Goal: Communication & Community: Answer question/provide support

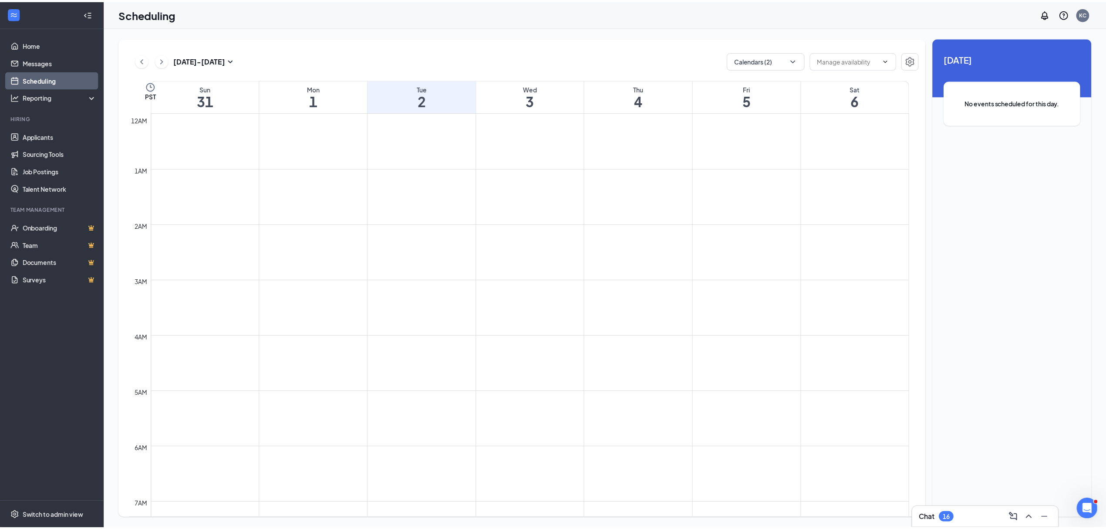
scroll to position [428, 0]
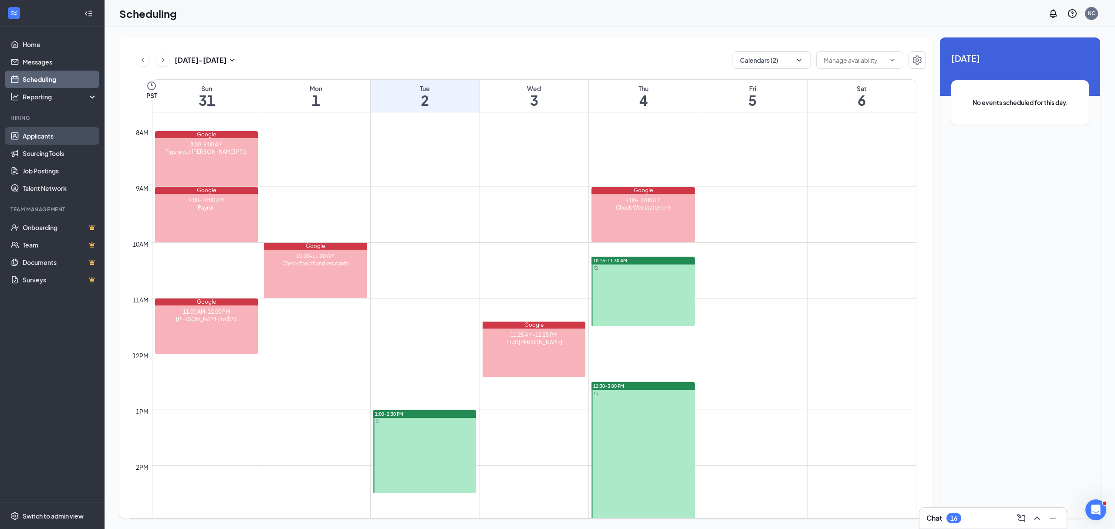
click at [30, 136] on link "Applicants" at bounding box center [60, 135] width 74 height 17
click at [39, 156] on link "Sourcing Tools" at bounding box center [60, 153] width 74 height 17
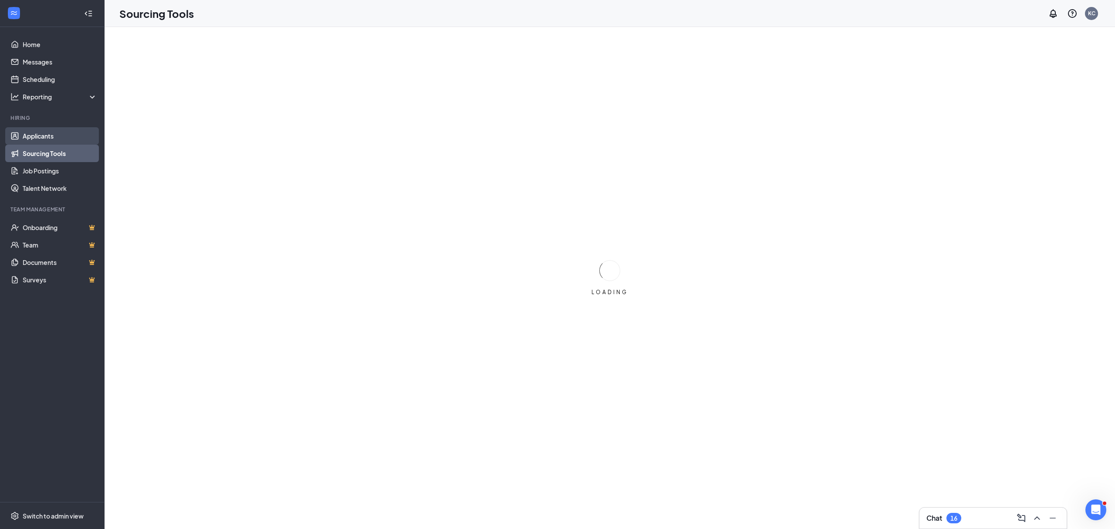
click at [40, 138] on link "Applicants" at bounding box center [60, 135] width 74 height 17
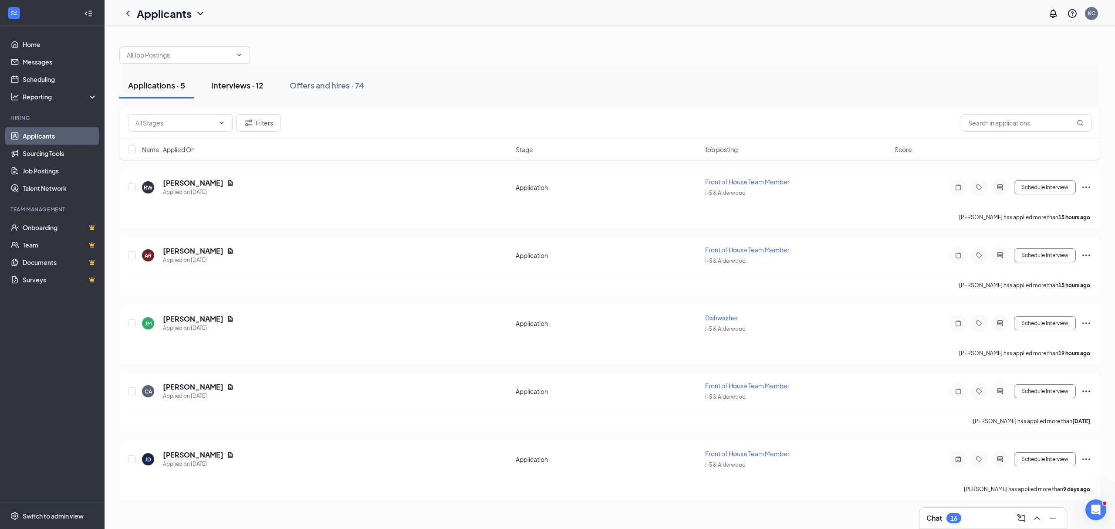
click at [239, 88] on div "Interviews · 12" at bounding box center [237, 85] width 52 height 11
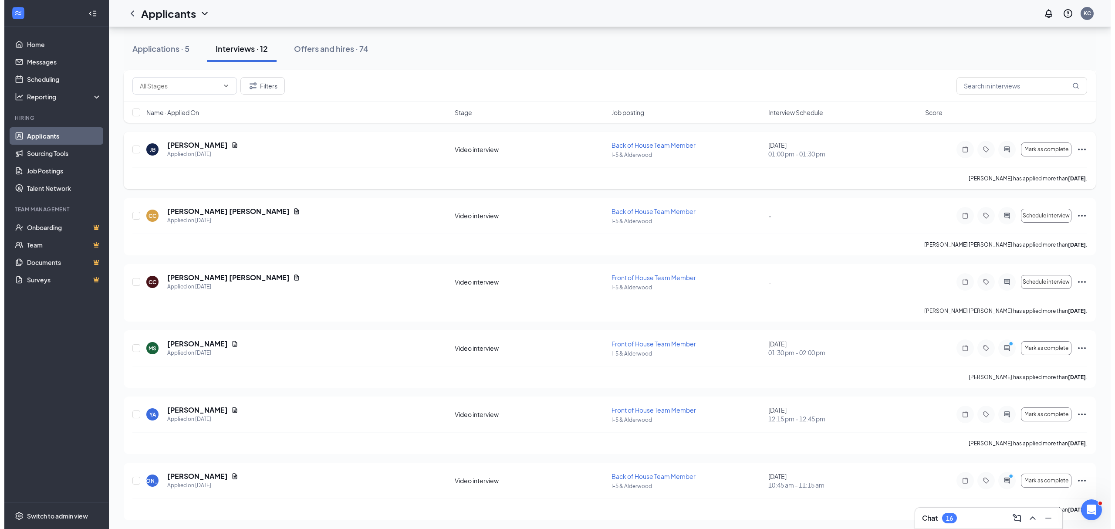
scroll to position [174, 0]
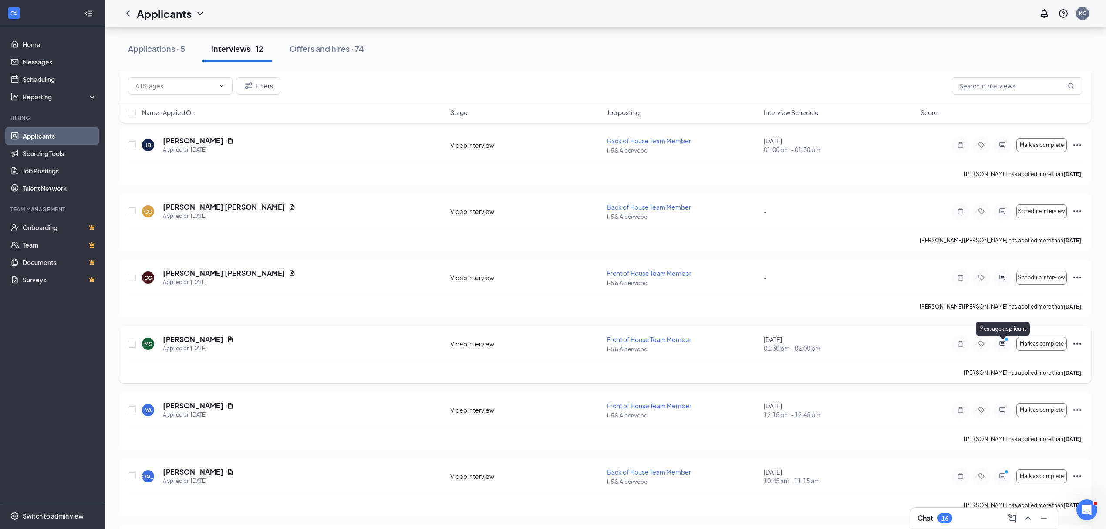
click at [1004, 345] on icon "ActiveChat" at bounding box center [1002, 343] width 6 height 6
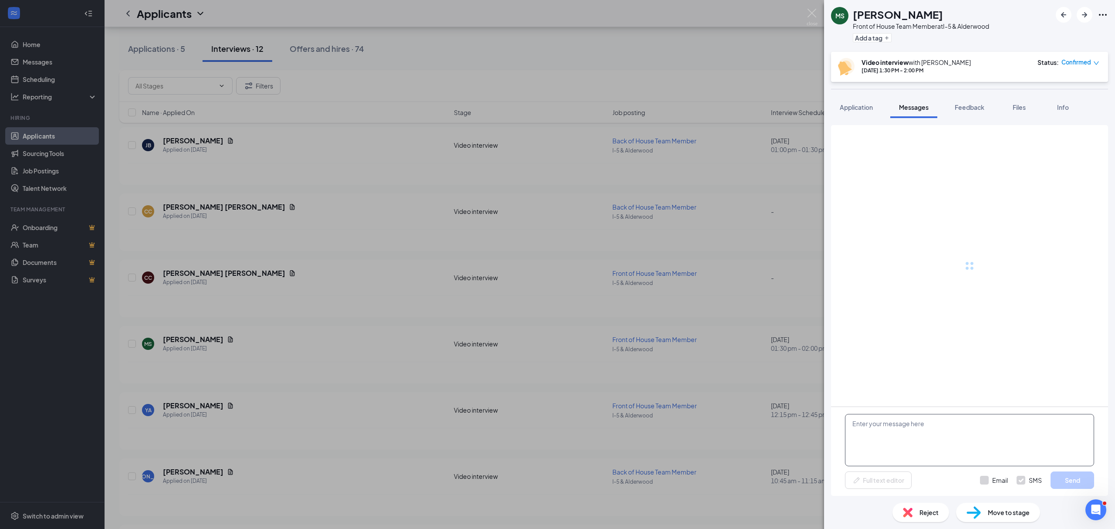
click at [908, 438] on textarea at bounding box center [969, 440] width 249 height 52
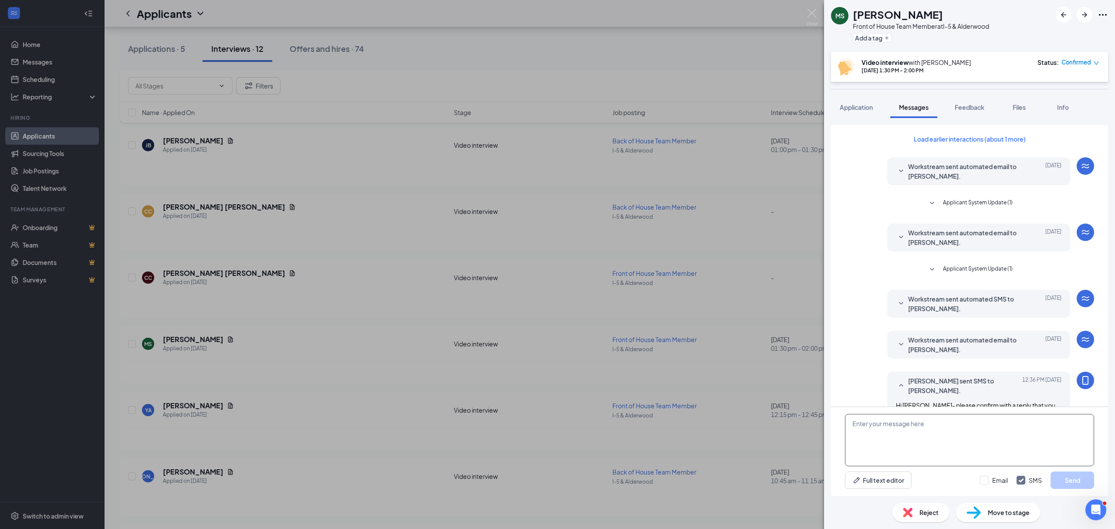
scroll to position [164, 0]
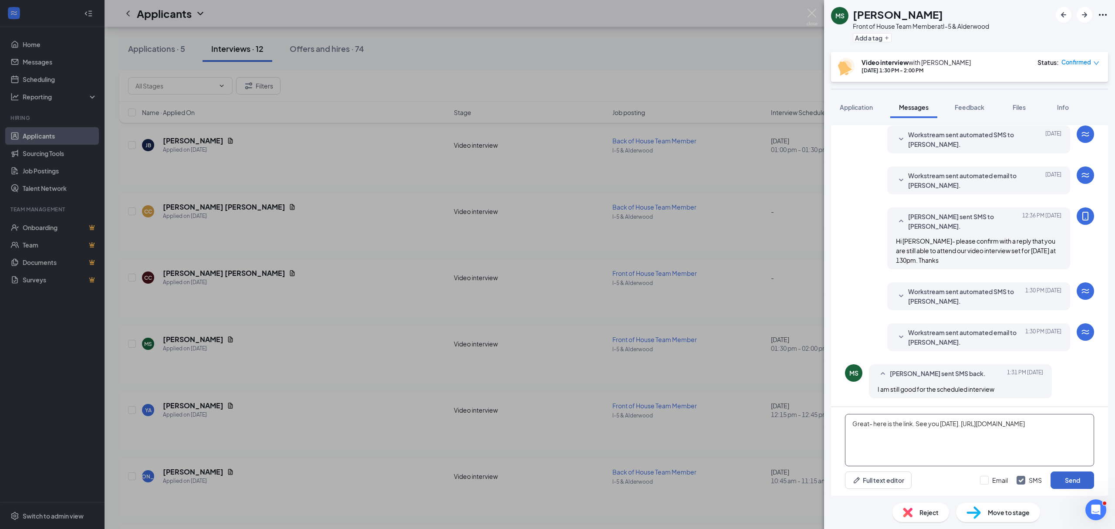
type textarea "Great- here is the link. See you [DATE]. [URL][DOMAIN_NAME]"
click at [1077, 477] on button "Send" at bounding box center [1072, 479] width 44 height 17
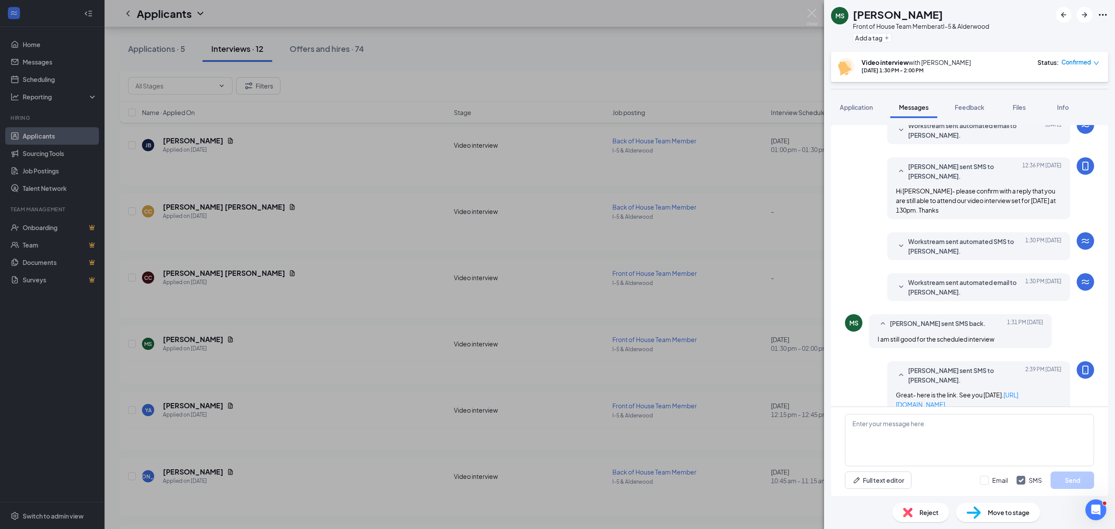
scroll to position [230, 0]
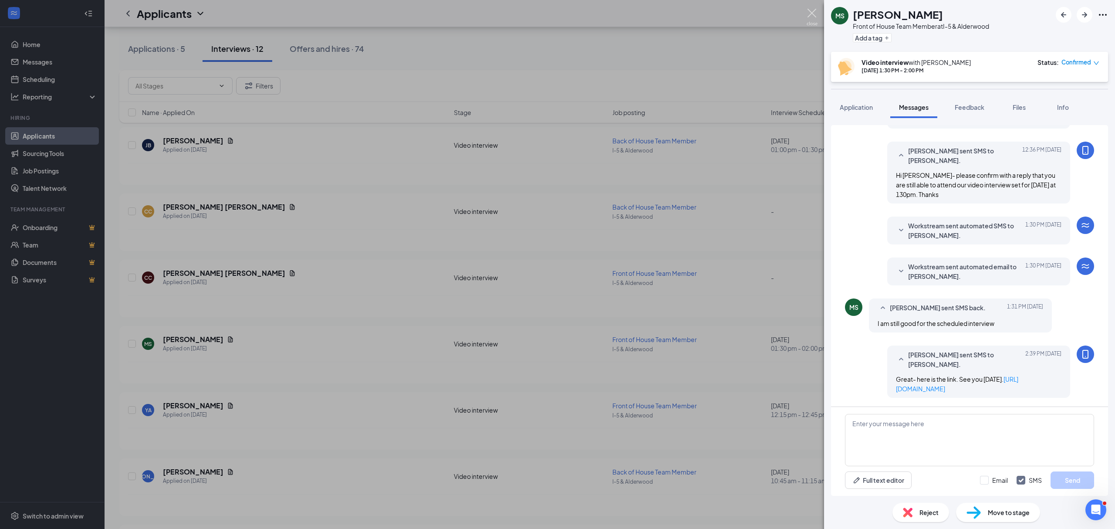
click at [812, 13] on img at bounding box center [811, 17] width 11 height 17
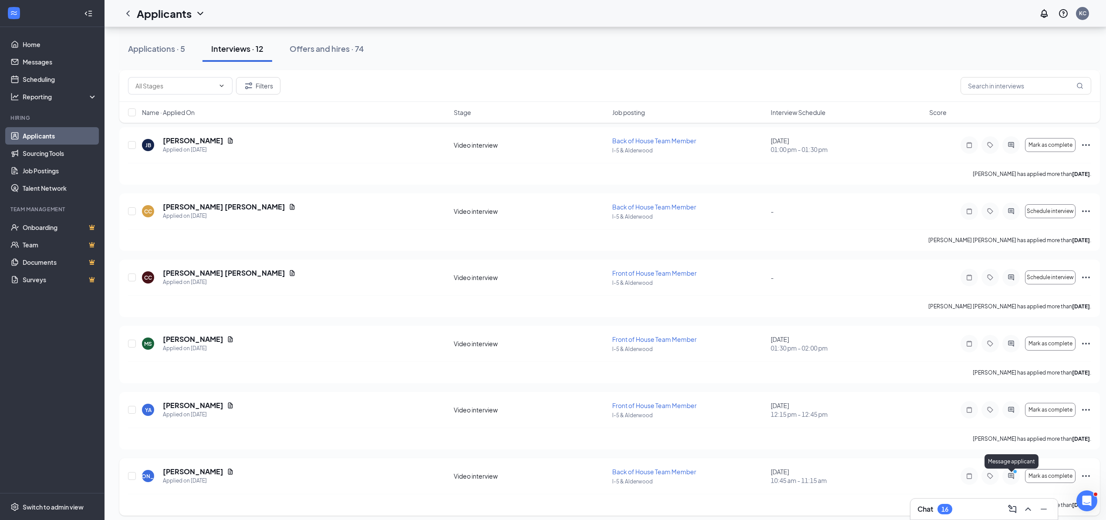
click at [1010, 476] on icon "ActiveChat" at bounding box center [1011, 475] width 10 height 7
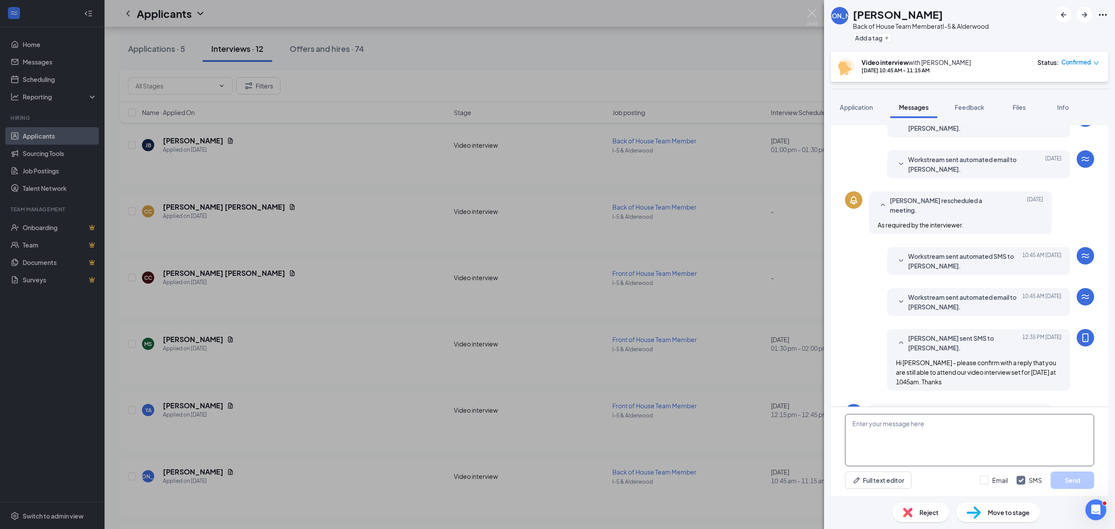
scroll to position [211, 0]
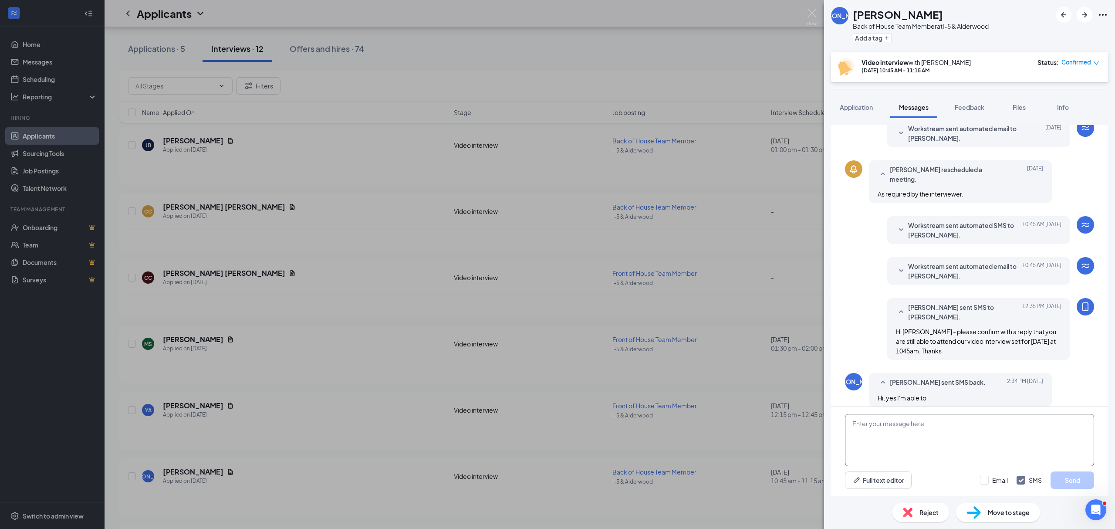
click at [891, 439] on textarea at bounding box center [969, 440] width 249 height 52
type textarea "Great- here is the link. See you [DATE]: [URL][DOMAIN_NAME]"
click at [1082, 478] on button "Send" at bounding box center [1072, 479] width 44 height 17
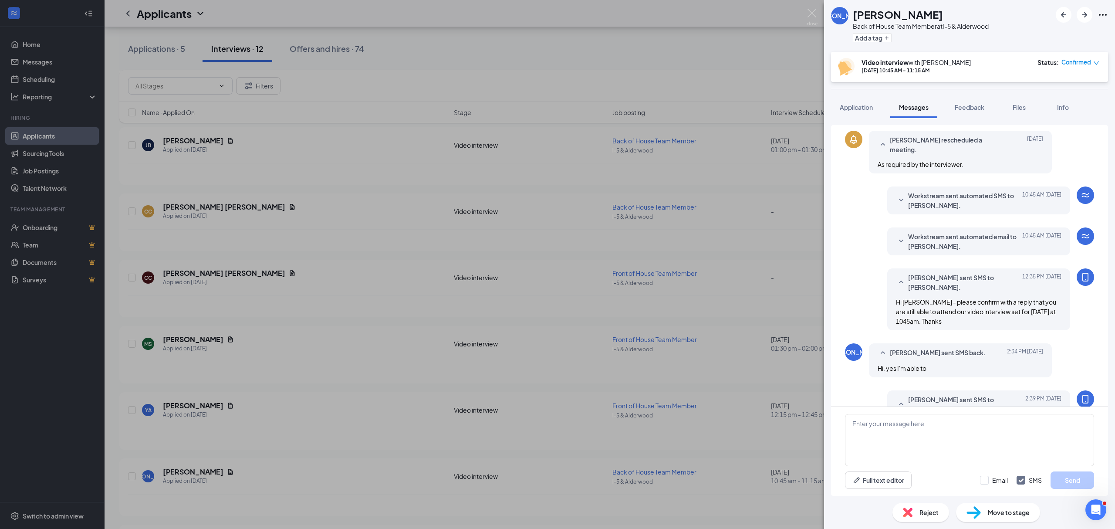
scroll to position [277, 0]
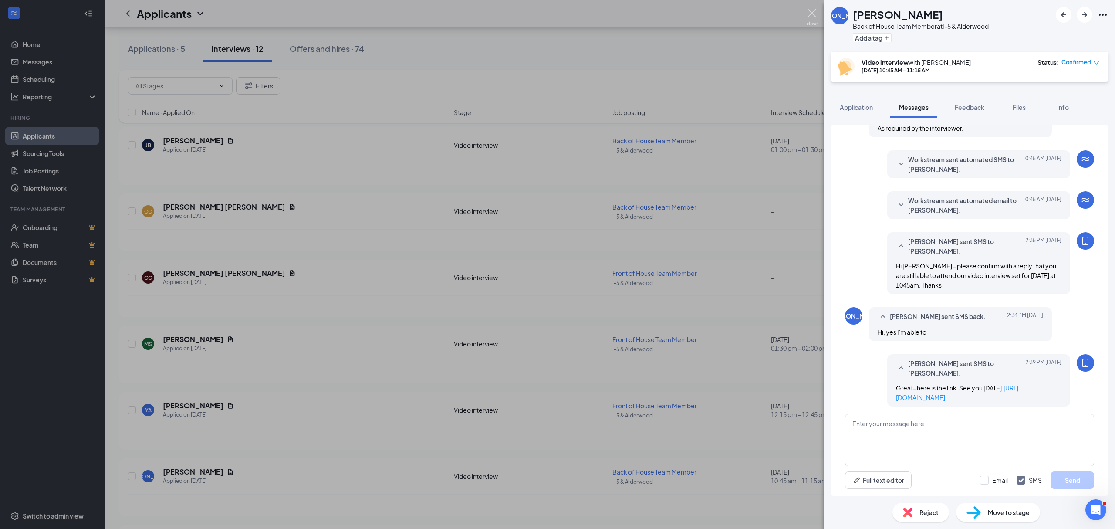
click at [807, 15] on img at bounding box center [811, 17] width 11 height 17
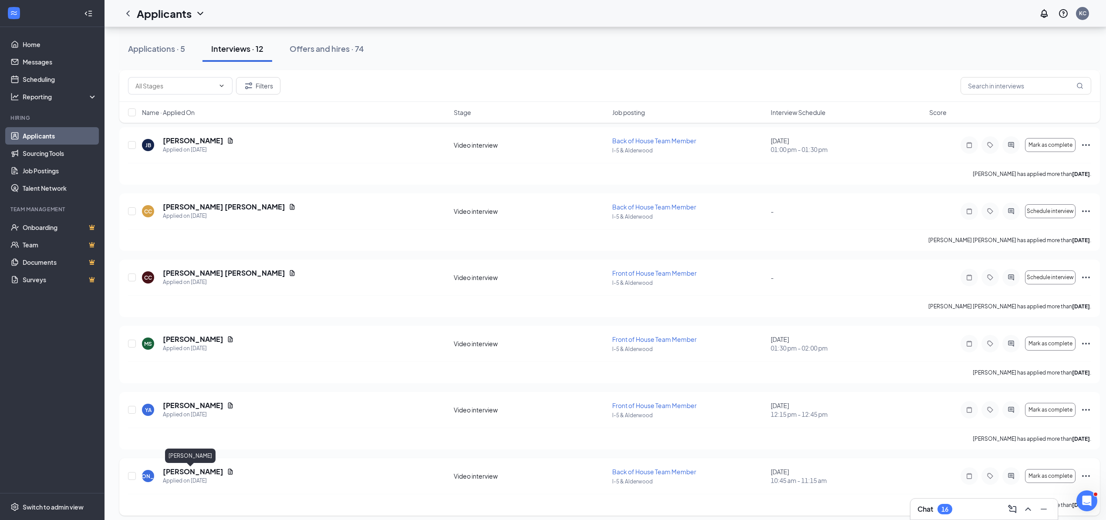
click at [188, 476] on h5 "[PERSON_NAME]" at bounding box center [193, 472] width 61 height 10
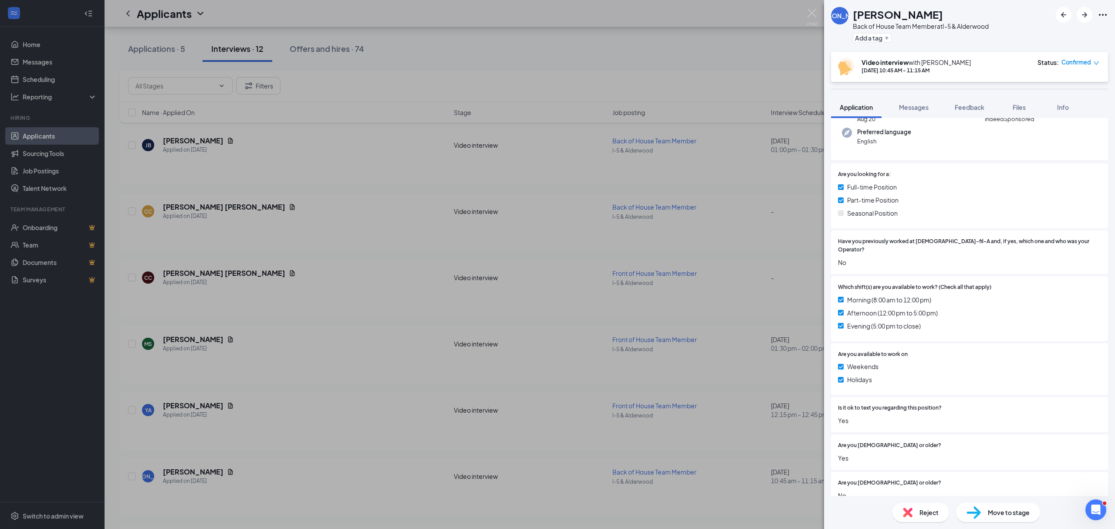
scroll to position [217, 0]
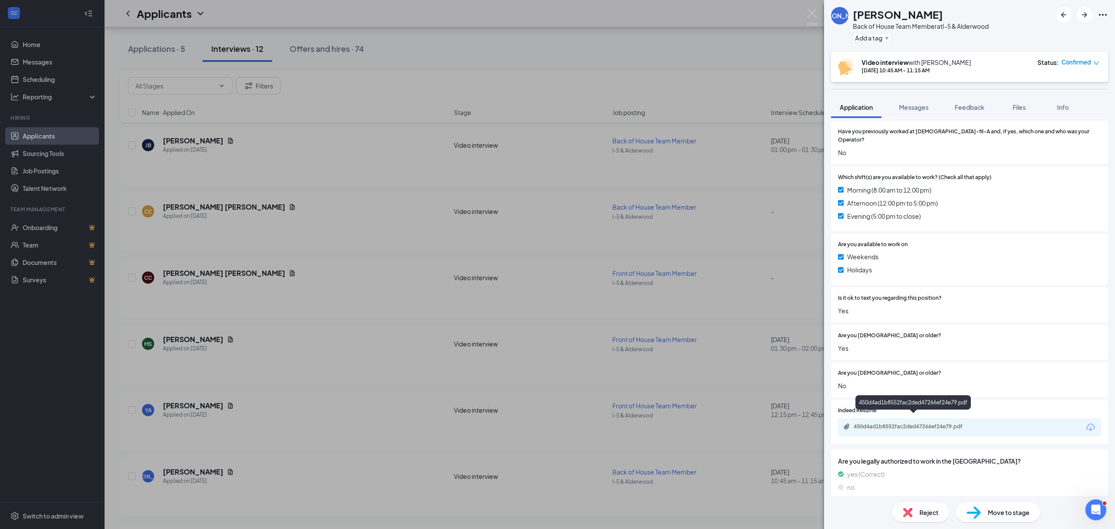
click at [896, 423] on div "450d4ad1b8552fac2ded47266ef24e79.pdf" at bounding box center [914, 426] width 122 height 7
click at [810, 13] on img at bounding box center [811, 17] width 11 height 17
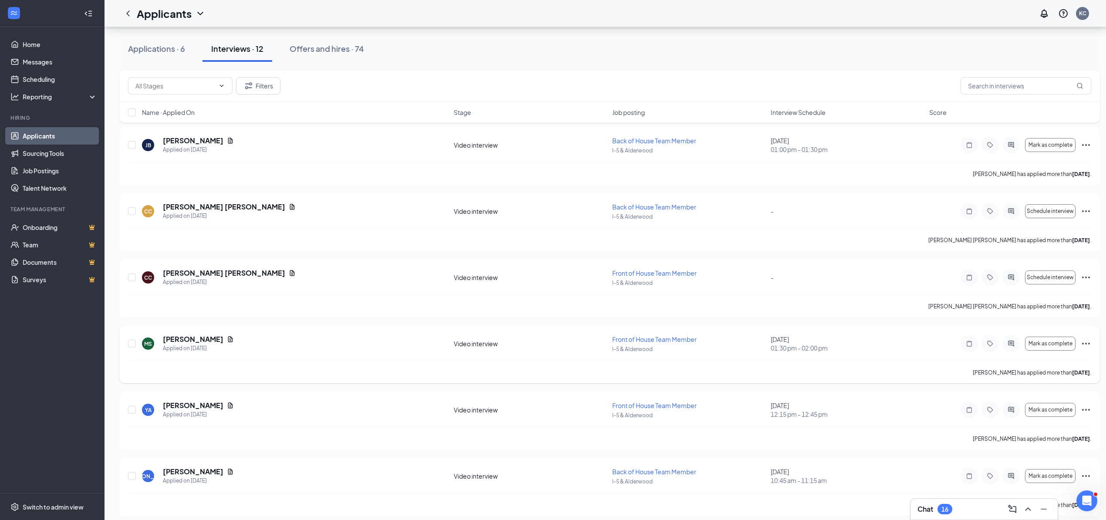
click at [184, 344] on h5 "[PERSON_NAME]" at bounding box center [193, 339] width 61 height 10
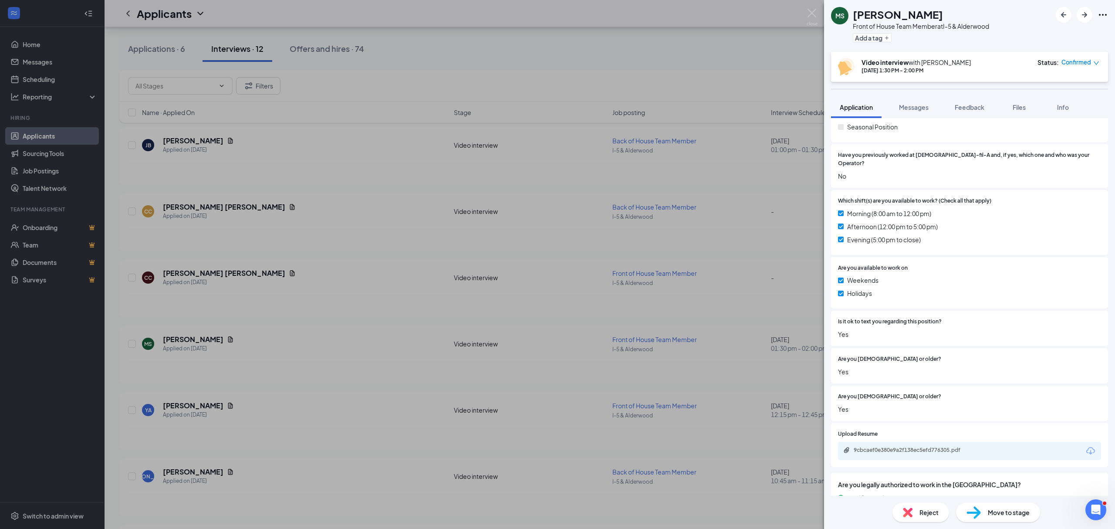
scroll to position [197, 0]
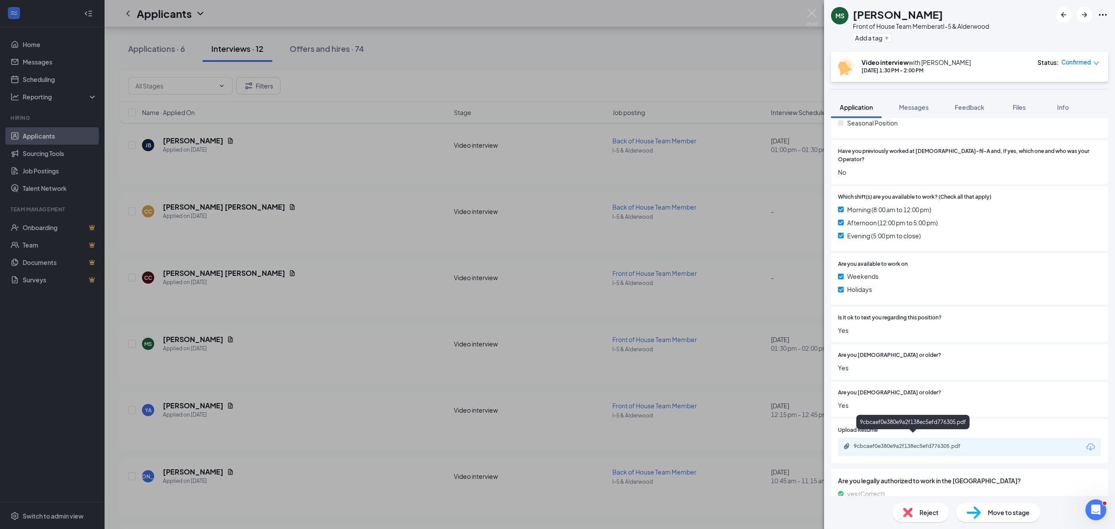
click at [889, 442] on div "9cbcaef0e380e9a2f138ec5efd776305.pdf" at bounding box center [914, 445] width 122 height 7
click at [295, 357] on div "MS [PERSON_NAME] Front of House Team Member at I-5 & Alderwood Add a tag Video …" at bounding box center [557, 264] width 1115 height 529
click at [187, 467] on div "[PERSON_NAME] Applied on [DATE] Video interview Back of House Team Member I-5 &…" at bounding box center [609, 486] width 980 height 57
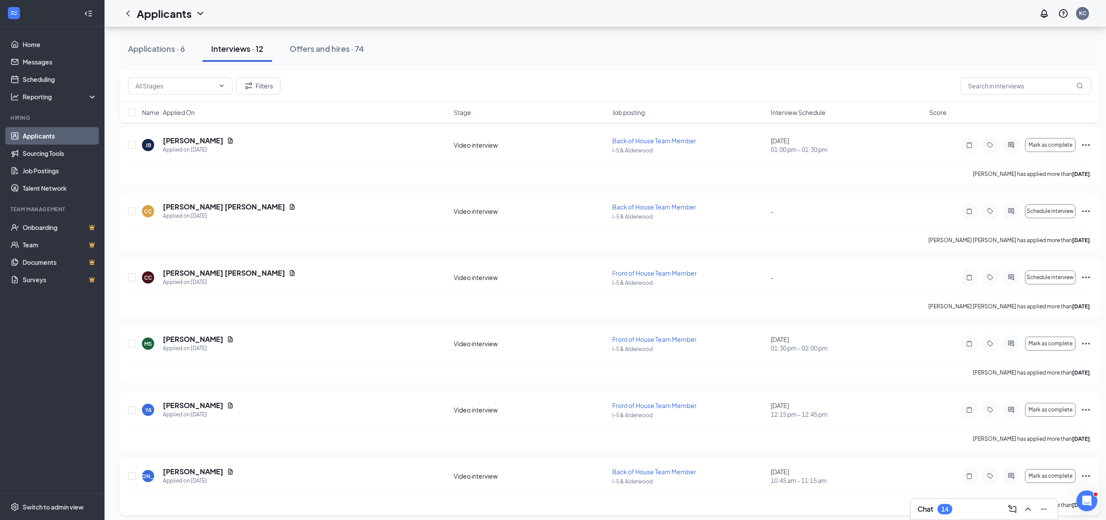
click at [178, 473] on h5 "[PERSON_NAME]" at bounding box center [193, 472] width 61 height 10
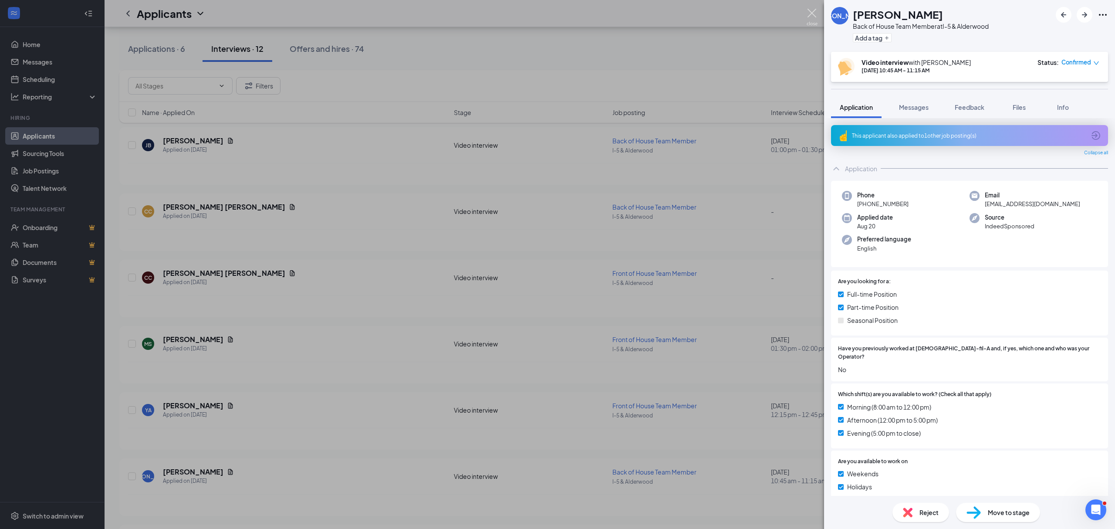
click at [812, 14] on img at bounding box center [811, 17] width 11 height 17
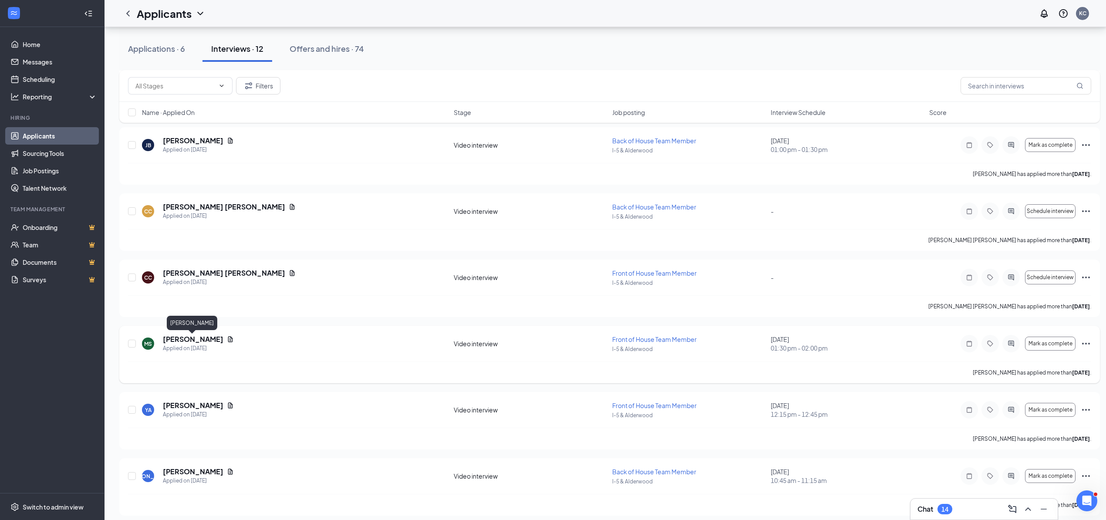
click at [170, 341] on h5 "[PERSON_NAME]" at bounding box center [193, 339] width 61 height 10
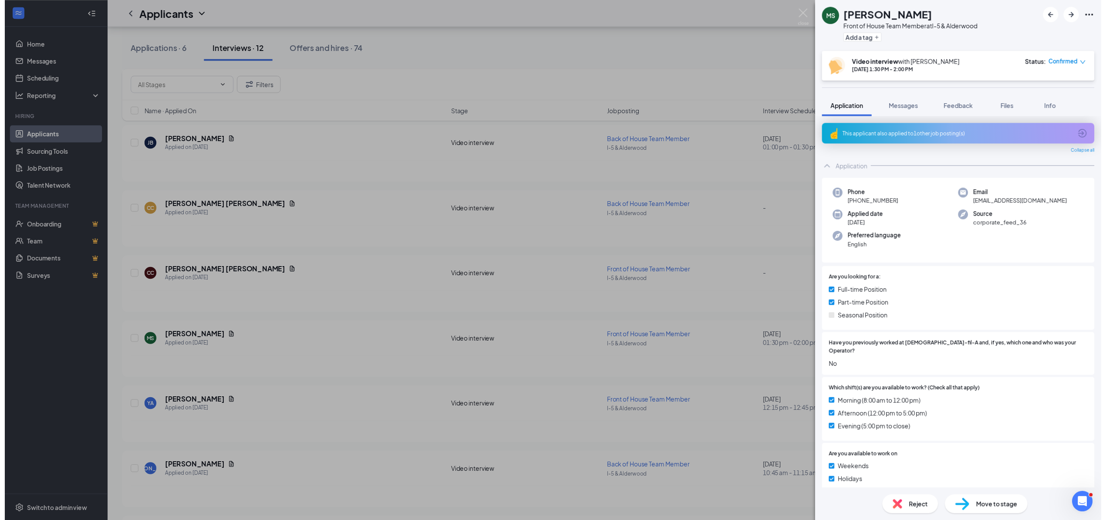
scroll to position [116, 0]
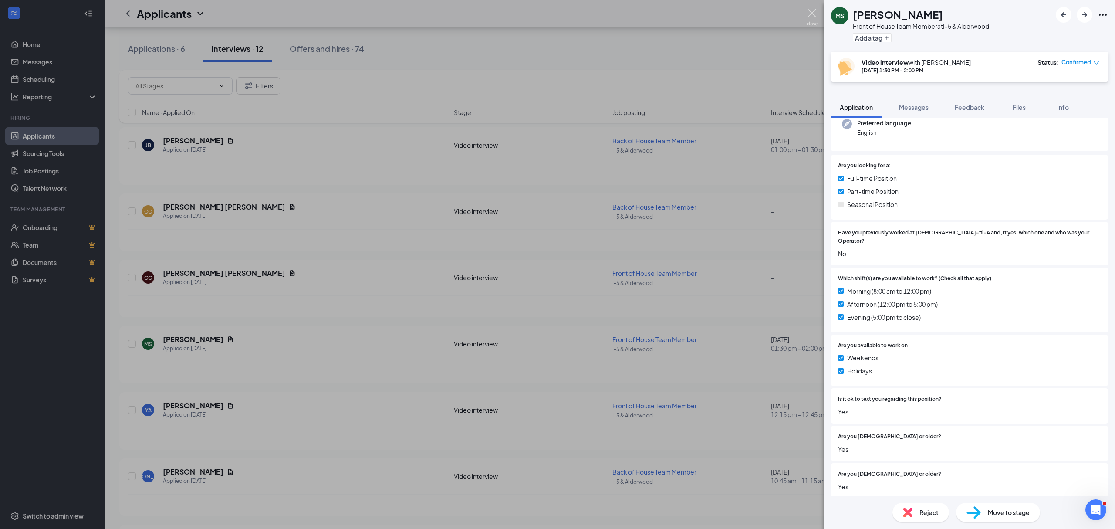
click at [808, 15] on img at bounding box center [811, 17] width 11 height 17
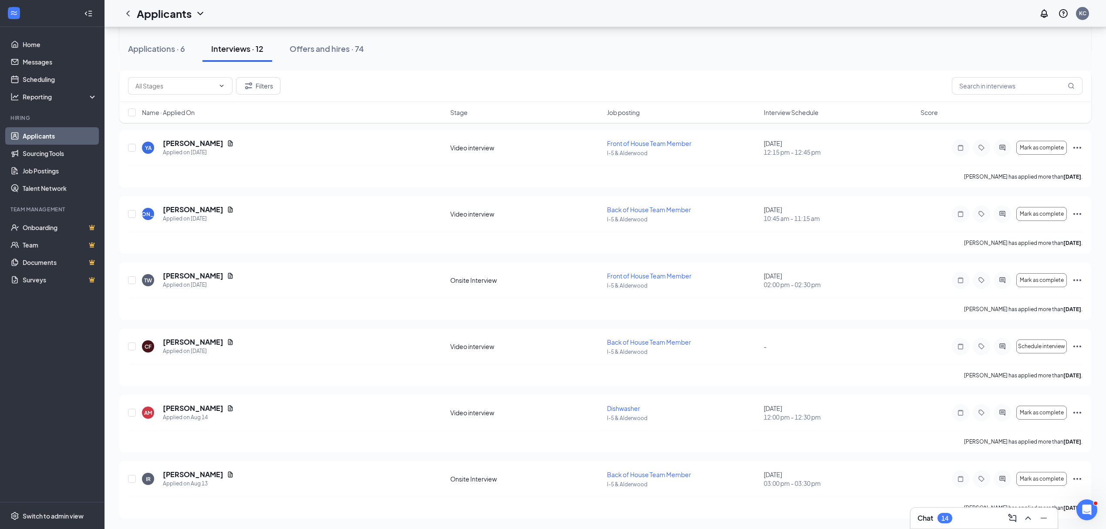
scroll to position [438, 0]
click at [810, 114] on span "Interview Schedule" at bounding box center [791, 112] width 55 height 9
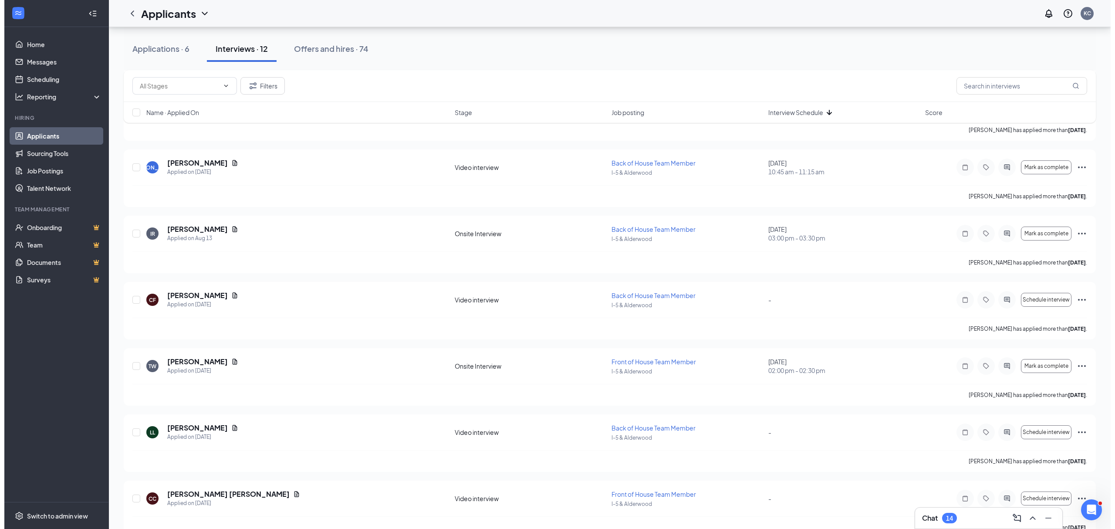
scroll to position [290, 0]
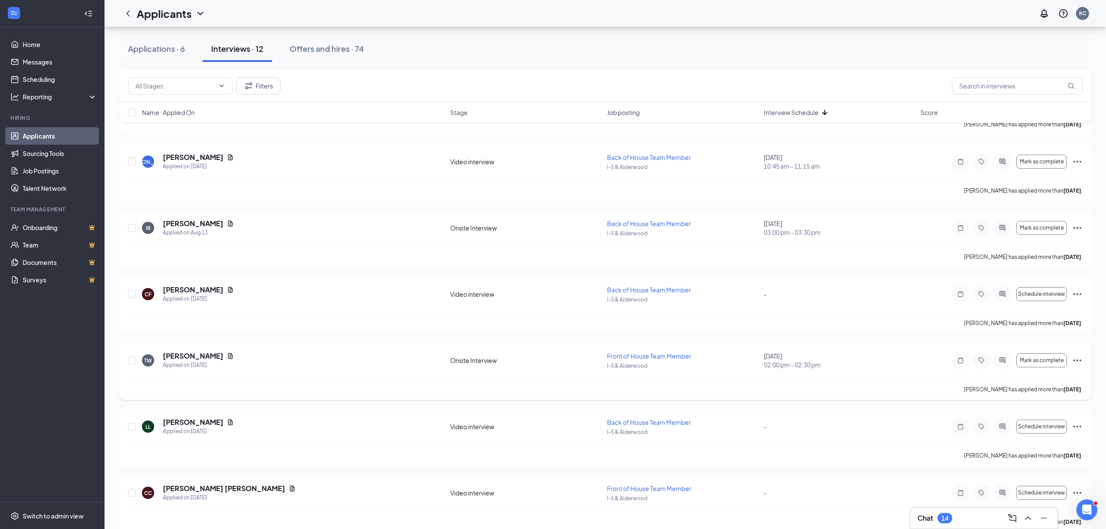
click at [998, 365] on div at bounding box center [1002, 359] width 17 height 17
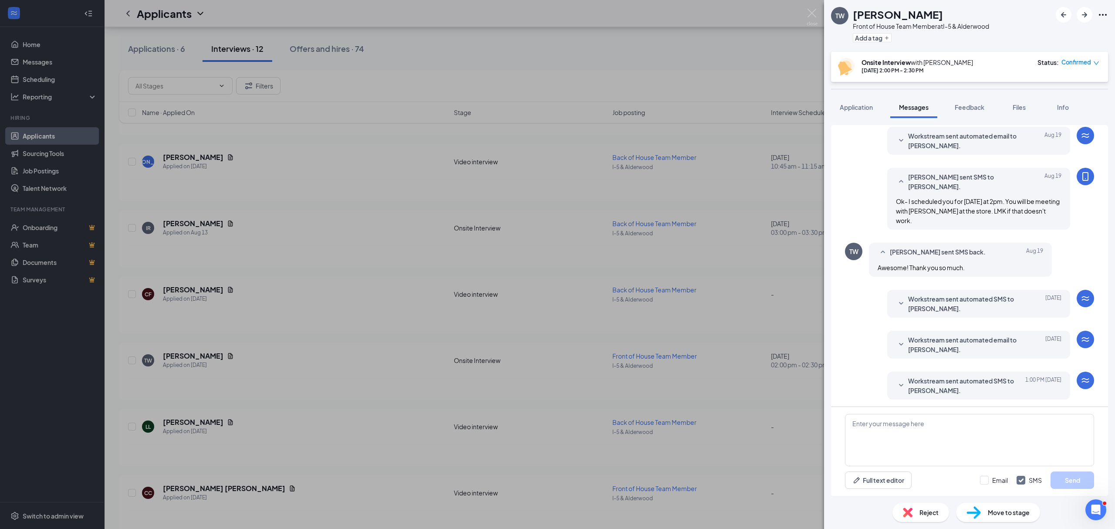
scroll to position [186, 0]
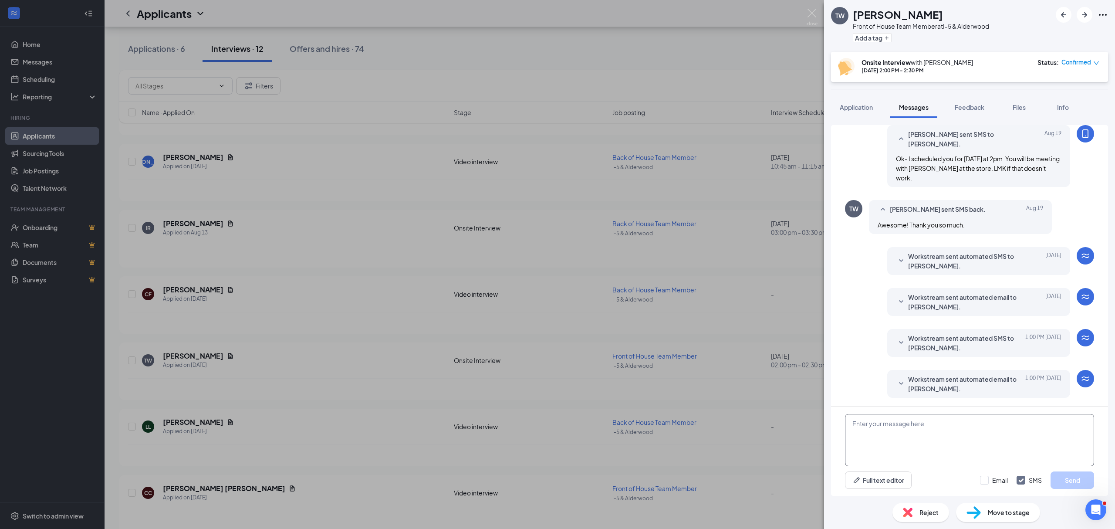
click at [894, 425] on textarea at bounding box center [969, 440] width 249 height 52
type textarea "Hi [PERSON_NAME]- welcome to the team! Keep an eye on your email for 2 messages…"
click at [1074, 482] on button "Send" at bounding box center [1072, 479] width 44 height 17
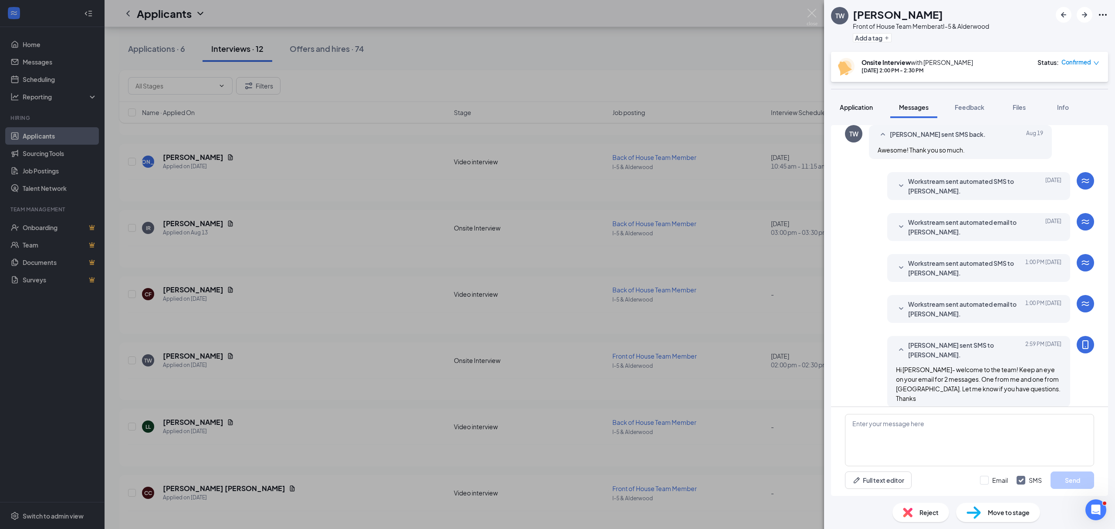
click at [862, 109] on span "Application" at bounding box center [855, 107] width 33 height 8
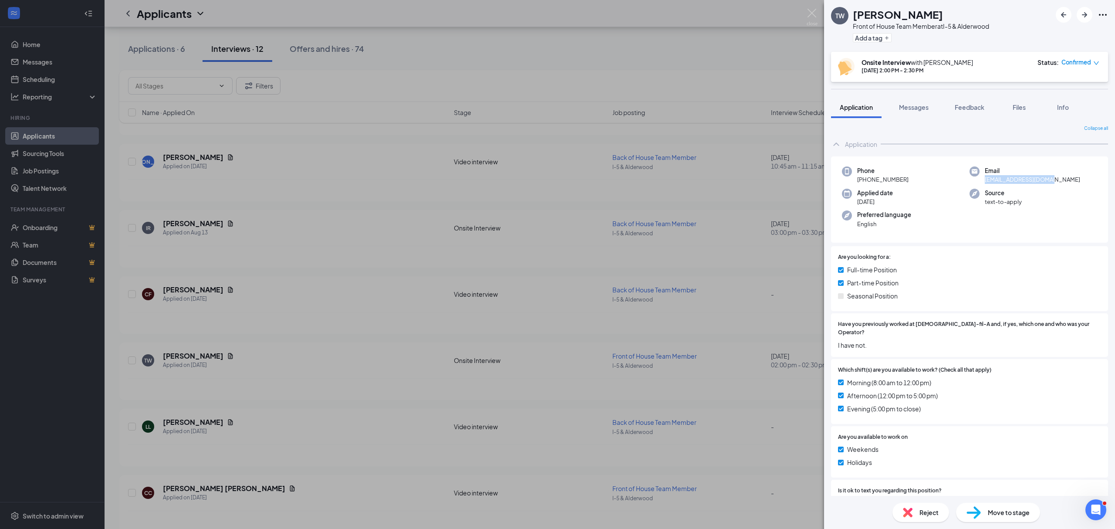
drag, startPoint x: 1055, startPoint y: 179, endPoint x: 978, endPoint y: 183, distance: 77.6
click at [978, 183] on div "Email [EMAIL_ADDRESS][DOMAIN_NAME]" at bounding box center [1033, 175] width 128 height 18
copy span "[EMAIL_ADDRESS][DOMAIN_NAME]"
drag, startPoint x: 906, startPoint y: 179, endPoint x: 865, endPoint y: 181, distance: 41.8
click at [865, 181] on div "Phone [PHONE_NUMBER]" at bounding box center [906, 175] width 128 height 18
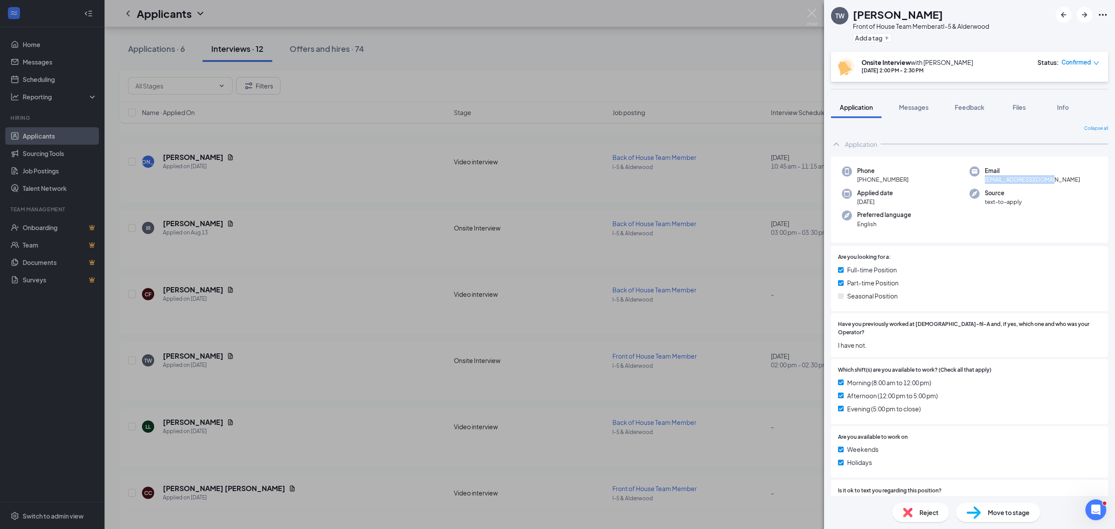
copy span "[PHONE_NUMBER]"
drag, startPoint x: 1056, startPoint y: 175, endPoint x: 1051, endPoint y: 184, distance: 9.9
click at [1051, 184] on div "Email [EMAIL_ADDRESS][DOMAIN_NAME]" at bounding box center [1033, 175] width 128 height 18
copy div "[EMAIL_ADDRESS][DOMAIN_NAME]"
